Goal: Information Seeking & Learning: Check status

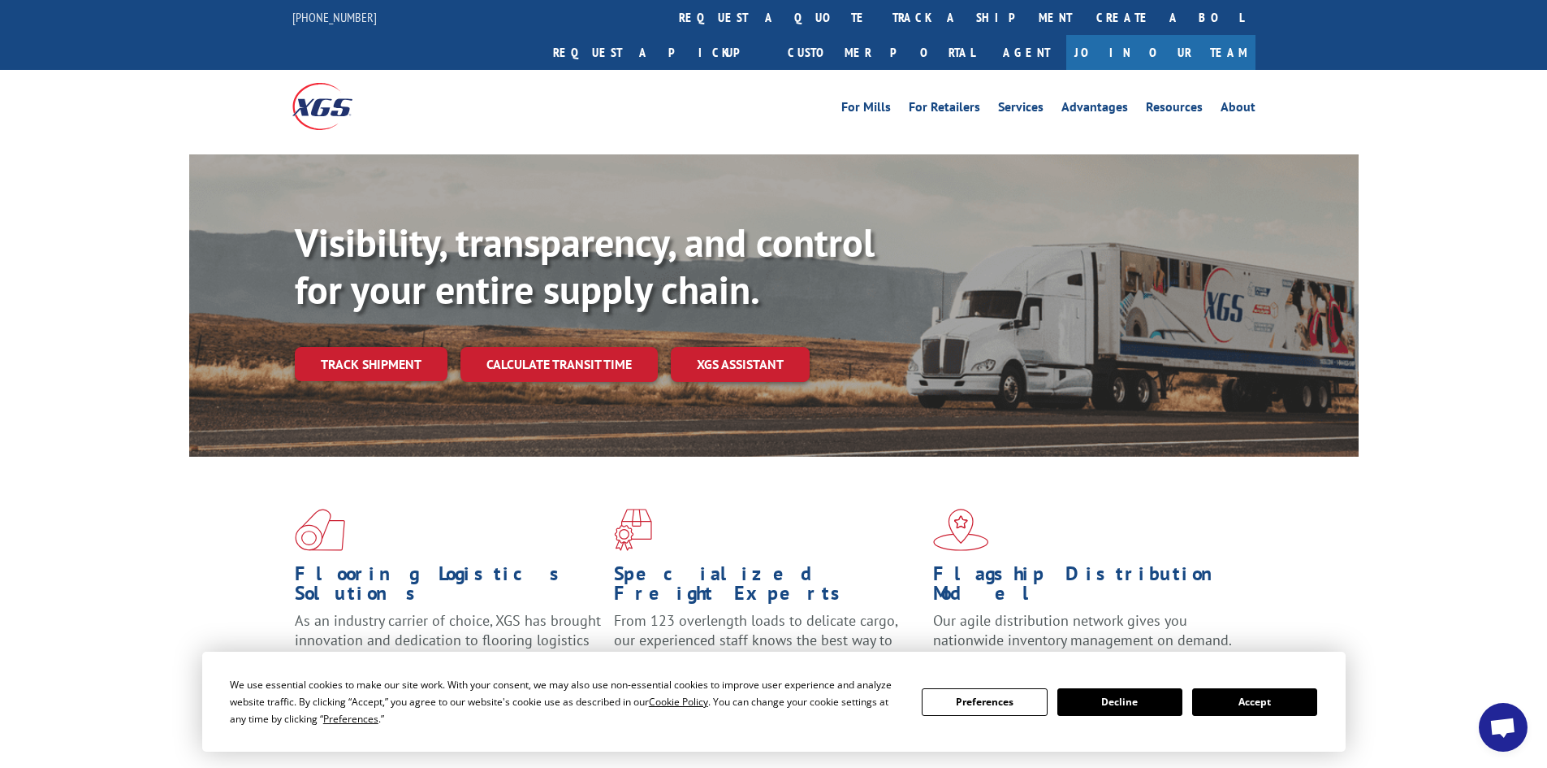
click at [130, 456] on div "Flooring Logistics Solutions As an industry carrier of choice, XGS has brought …" at bounding box center [773, 619] width 1547 height 327
click at [379, 347] on link "Track shipment" at bounding box center [371, 364] width 153 height 34
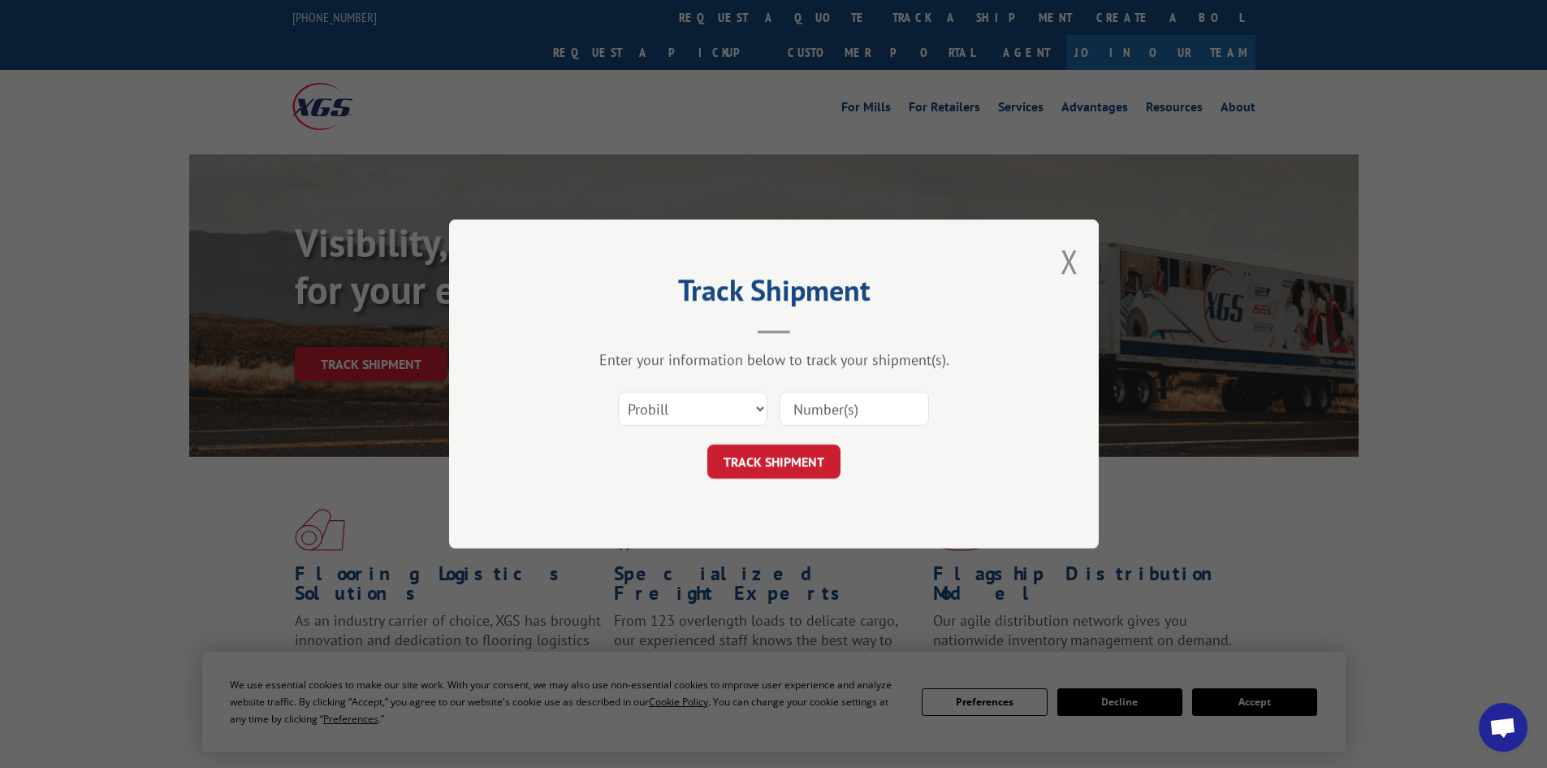
click at [861, 400] on input at bounding box center [854, 408] width 149 height 34
paste input "XGSI [PERSON_NAME]"
click at [850, 420] on input "XGSI [PERSON_NAME]" at bounding box center [854, 408] width 149 height 34
click at [848, 420] on input "XGSI [PERSON_NAME]" at bounding box center [854, 408] width 149 height 34
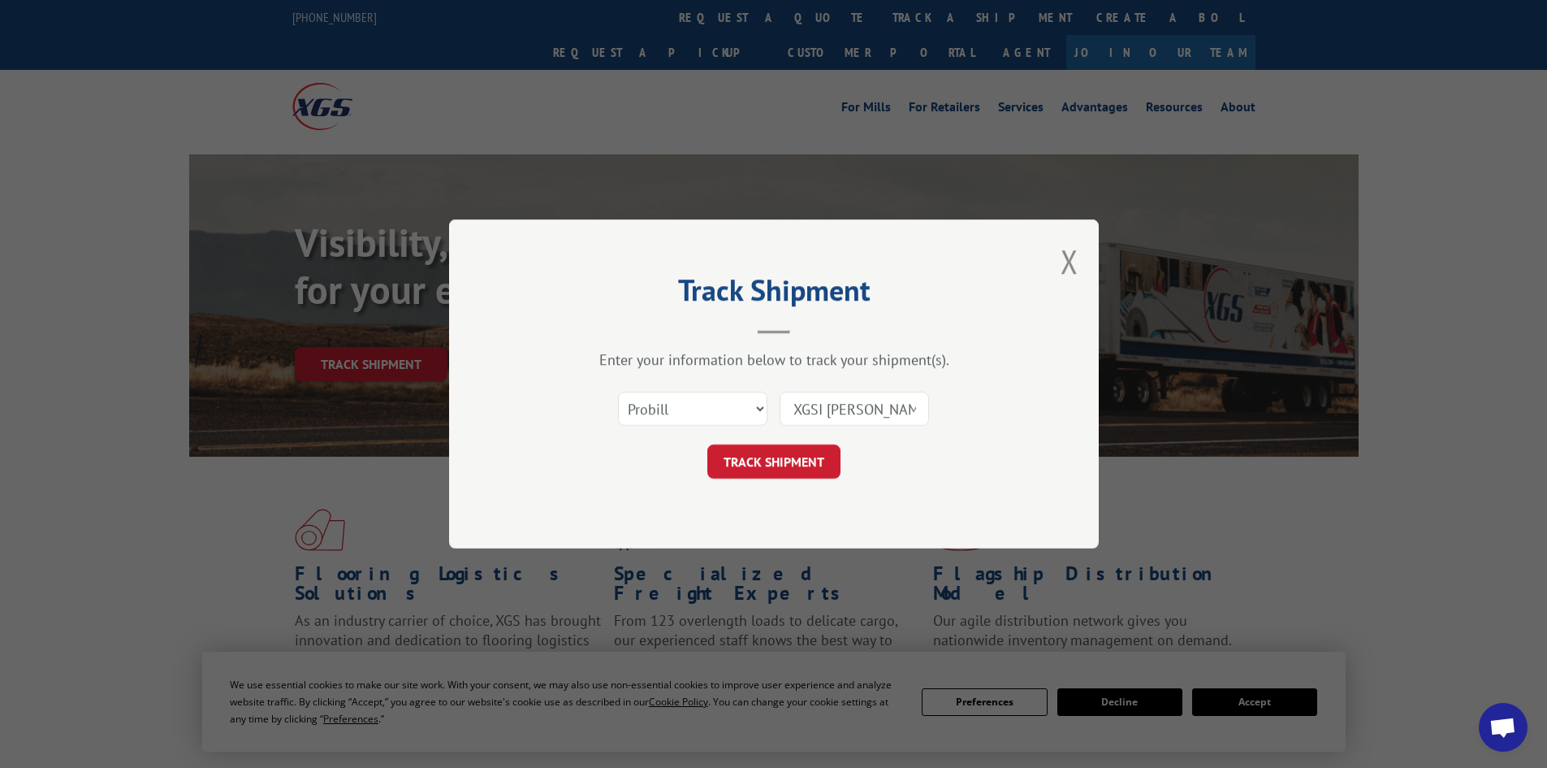
paste input "17550781"
type input "17550781"
click at [776, 447] on button "TRACK SHIPMENT" at bounding box center [773, 461] width 133 height 34
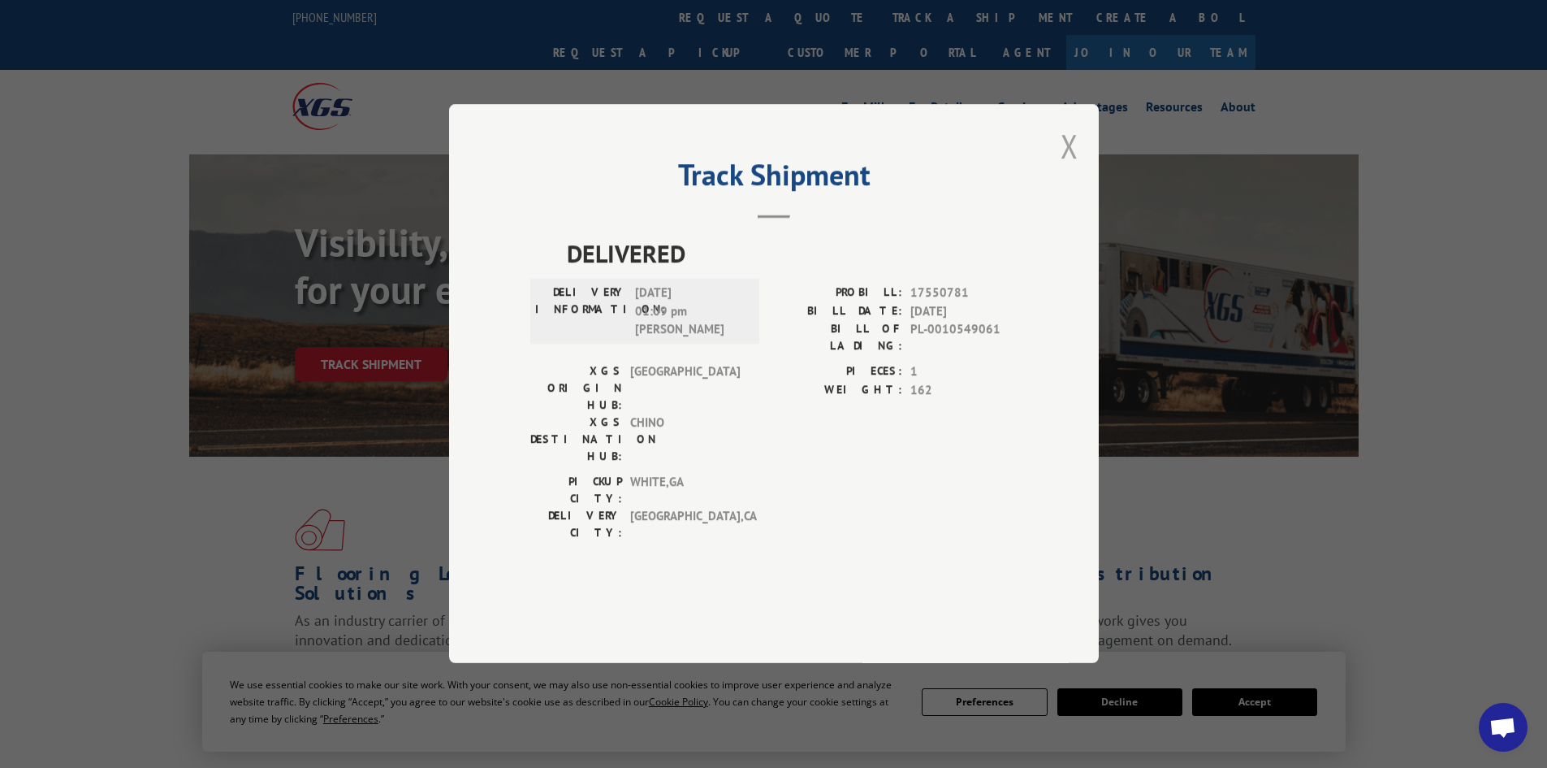
click at [1063, 167] on button "Close modal" at bounding box center [1070, 145] width 18 height 43
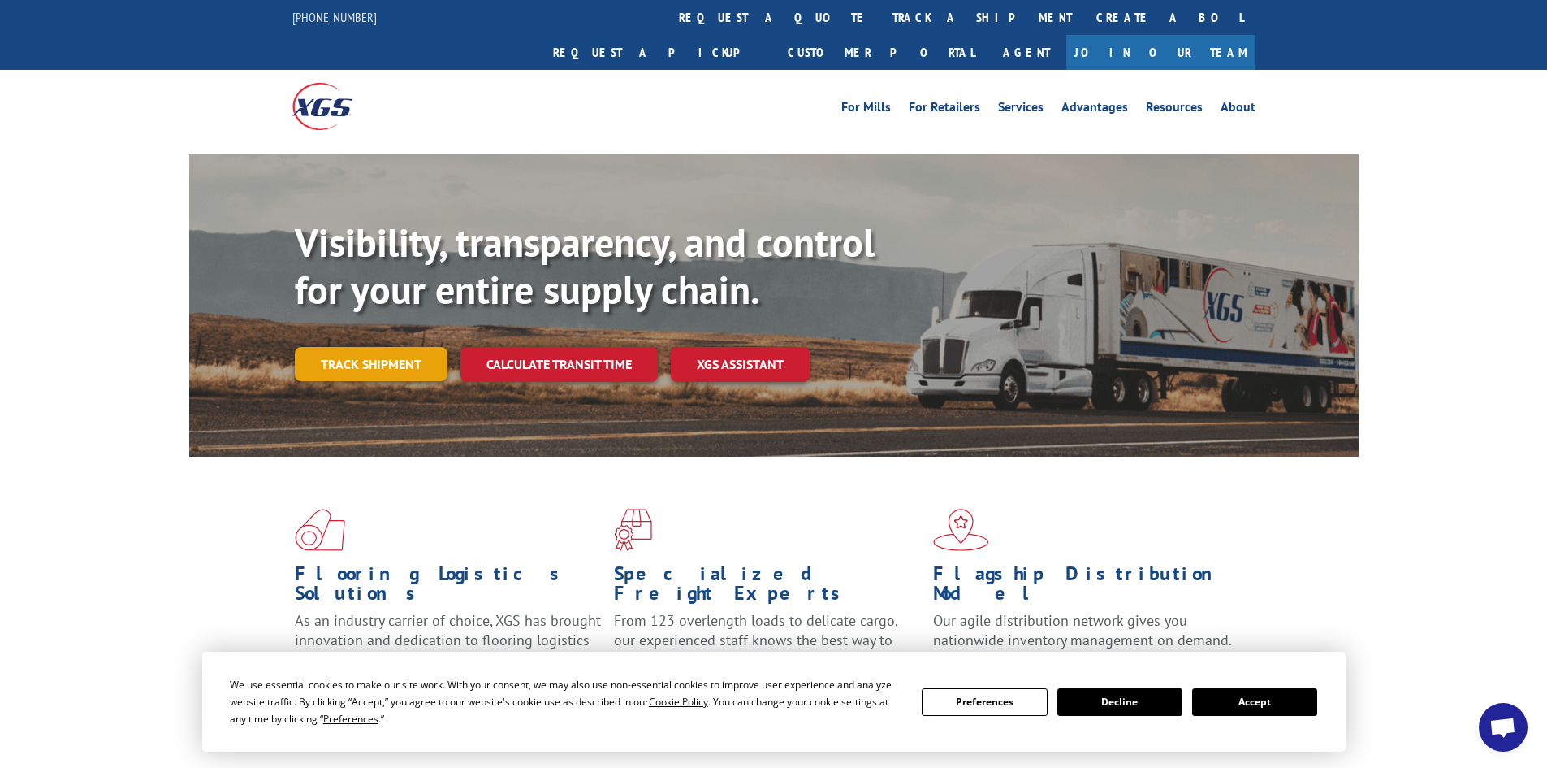
click at [395, 347] on link "Track shipment" at bounding box center [371, 364] width 153 height 34
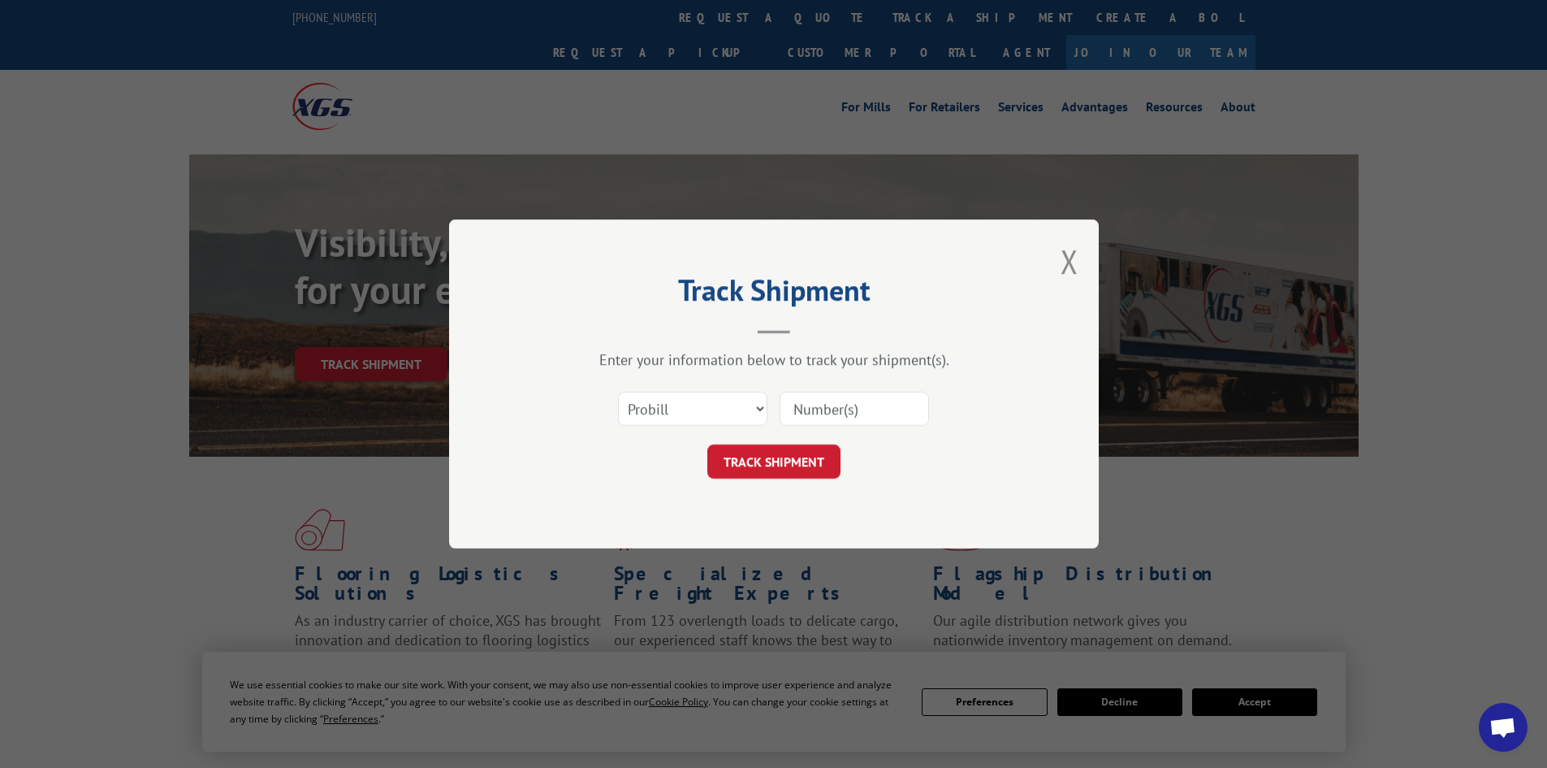
click at [841, 410] on input at bounding box center [854, 408] width 149 height 34
paste input "17550781"
type input "17550781"
click at [793, 456] on button "TRACK SHIPMENT" at bounding box center [773, 461] width 133 height 34
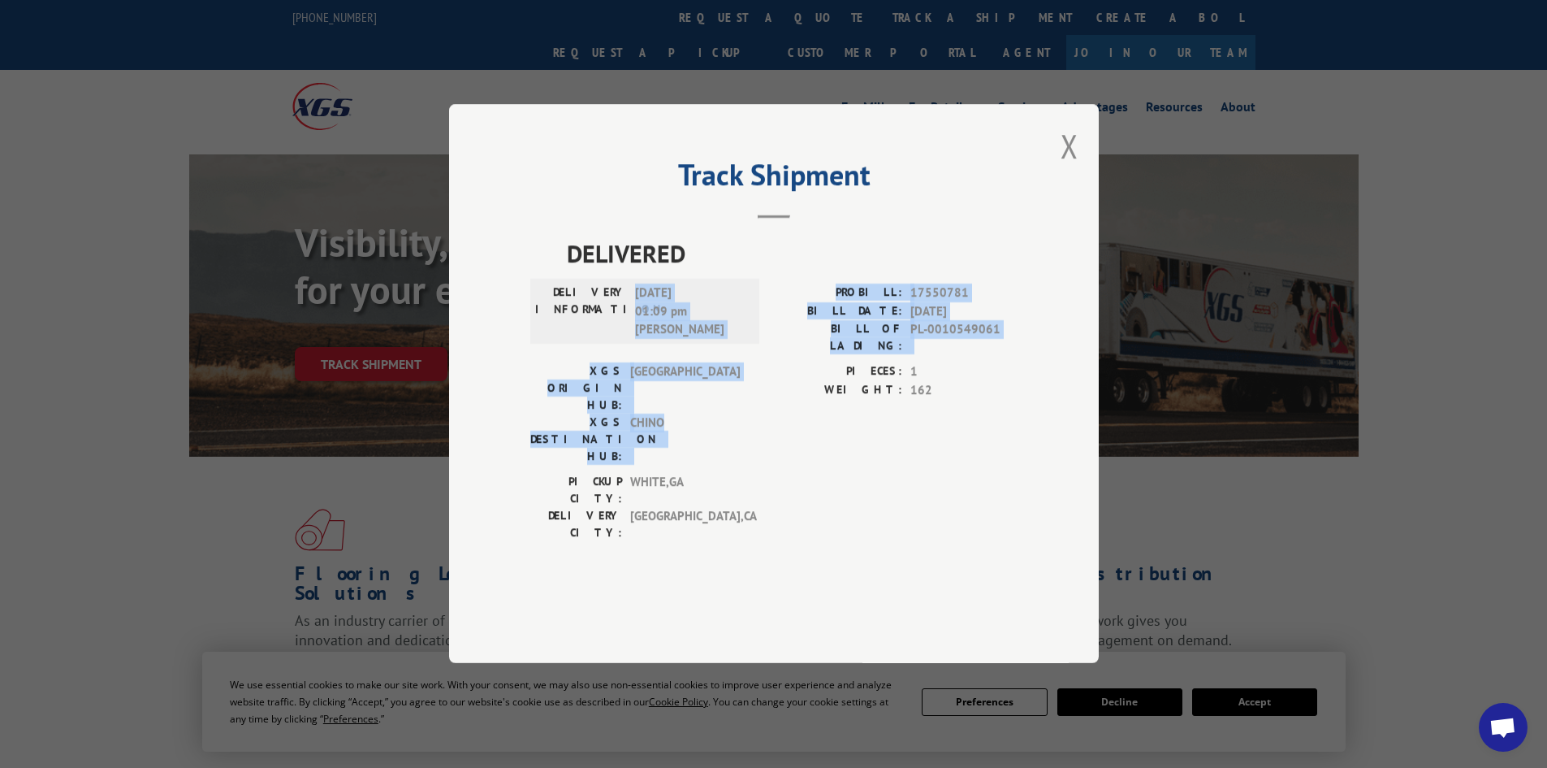
drag, startPoint x: 636, startPoint y: 340, endPoint x: 714, endPoint y: 428, distance: 117.4
click at [714, 428] on div "DELIVERED DELIVERY INFORMATION: [DATE] 01:09 pm Nacho S PROBILL: 17550781 BILL …" at bounding box center [773, 393] width 487 height 314
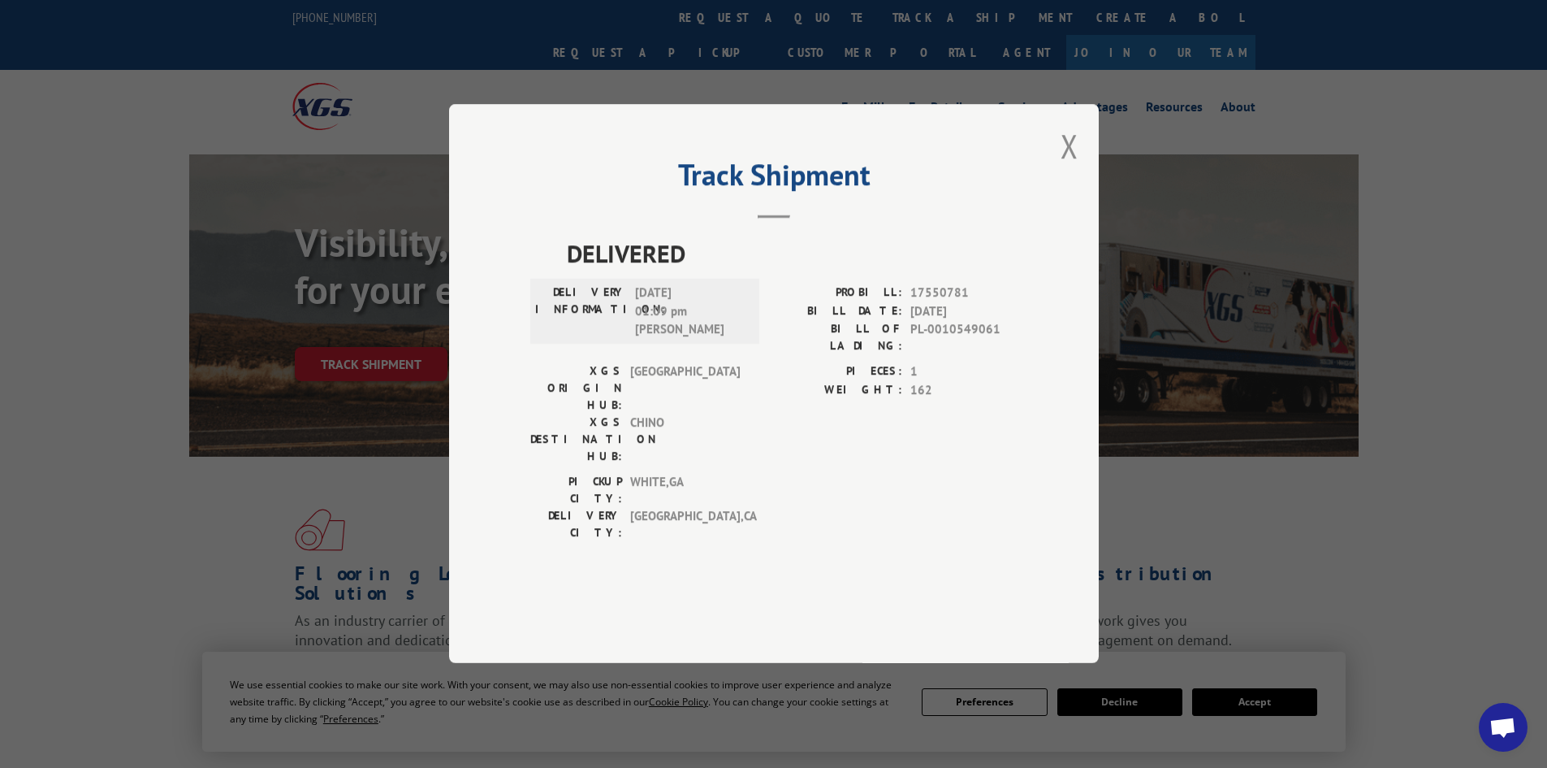
click at [798, 442] on div "PIECES: 1 WEIGHT: 162" at bounding box center [896, 418] width 244 height 110
drag, startPoint x: 670, startPoint y: 424, endPoint x: 707, endPoint y: 423, distance: 36.6
click at [694, 422] on div "XGS DESTINATION HUB: CHINO" at bounding box center [639, 439] width 219 height 51
click at [806, 400] on label "WEIGHT:" at bounding box center [838, 390] width 128 height 19
drag, startPoint x: 632, startPoint y: 487, endPoint x: 725, endPoint y: 485, distance: 92.6
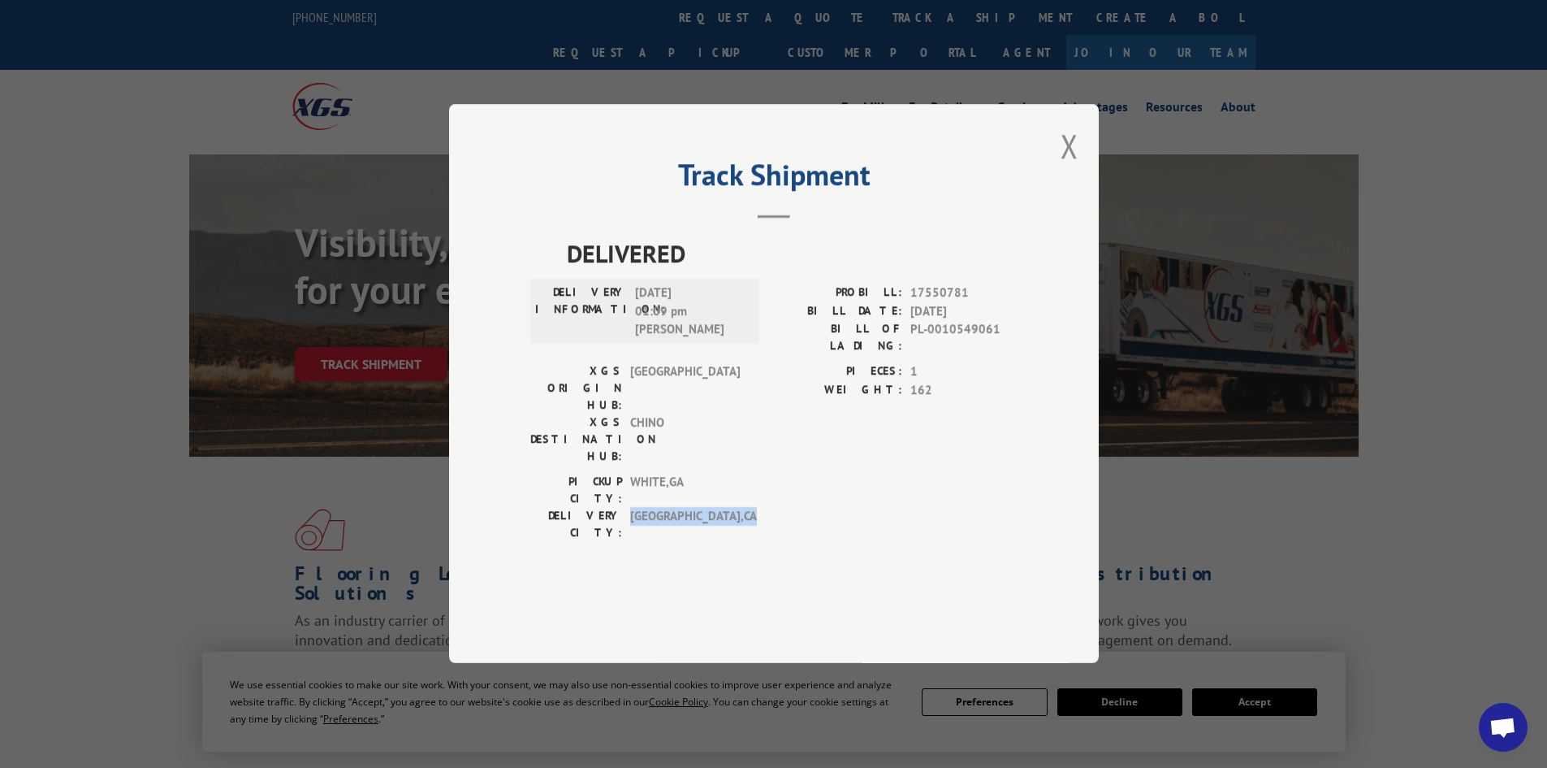
click at [725, 508] on span "[GEOGRAPHIC_DATA] , [GEOGRAPHIC_DATA]" at bounding box center [685, 525] width 110 height 34
drag, startPoint x: 730, startPoint y: 328, endPoint x: 739, endPoint y: 374, distance: 47.2
click at [739, 340] on div "DELIVERY INFORMATION: [DATE] 01:09 pm [PERSON_NAME]" at bounding box center [644, 311] width 219 height 55
click at [755, 218] on header "Track Shipment" at bounding box center [773, 190] width 487 height 55
click at [1069, 167] on button "Close modal" at bounding box center [1070, 145] width 18 height 43
